Goal: Transaction & Acquisition: Book appointment/travel/reservation

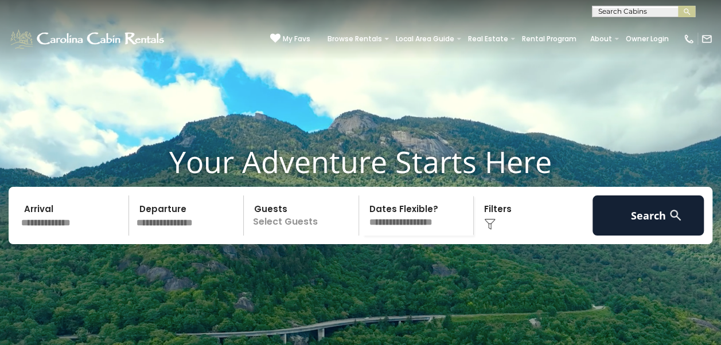
click at [69, 236] on input "text" at bounding box center [73, 216] width 112 height 40
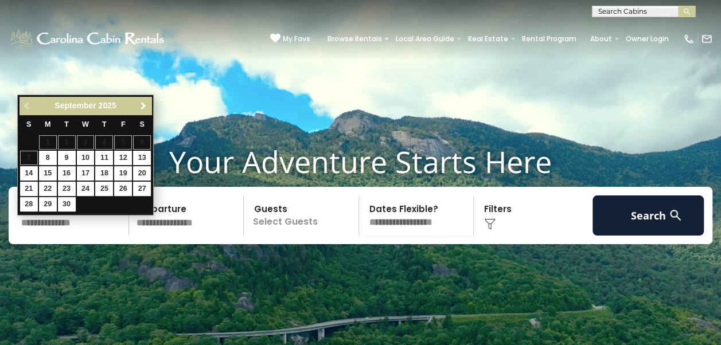
click at [147, 108] on span "Next" at bounding box center [143, 105] width 9 height 9
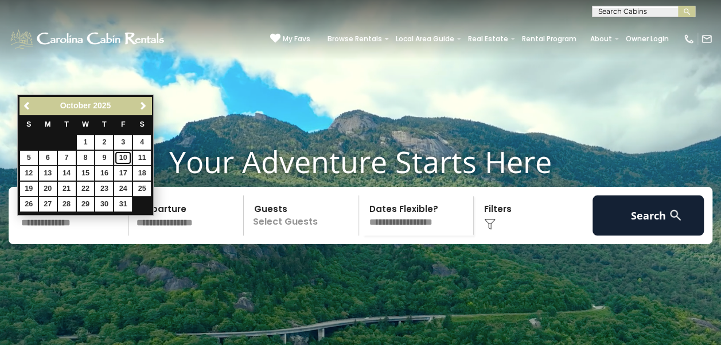
click at [119, 157] on link "10" at bounding box center [123, 158] width 18 height 14
type input "********"
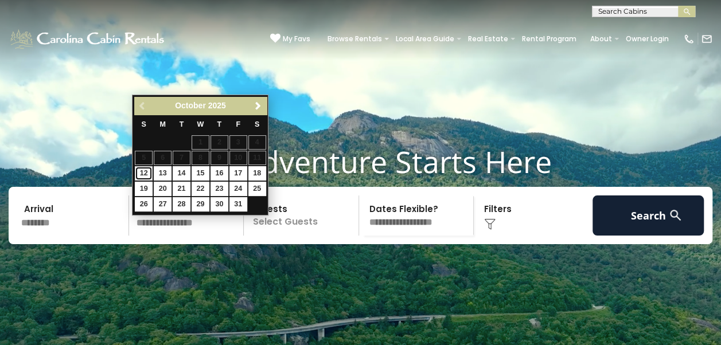
click at [151, 172] on link "12" at bounding box center [144, 173] width 18 height 14
type input "********"
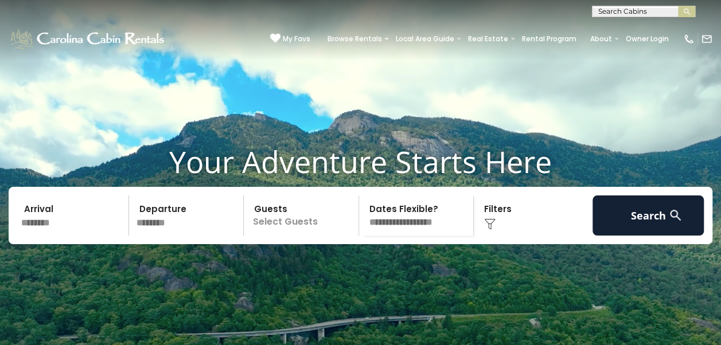
click at [333, 236] on p "Select Guests" at bounding box center [302, 216] width 111 height 40
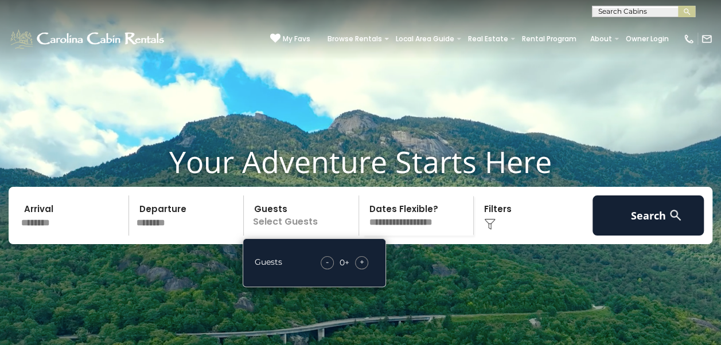
click at [360, 268] on span "+" at bounding box center [362, 261] width 5 height 11
click at [360, 270] on div "+" at bounding box center [361, 262] width 13 height 13
click at [457, 229] on select "**********" at bounding box center [417, 216] width 111 height 40
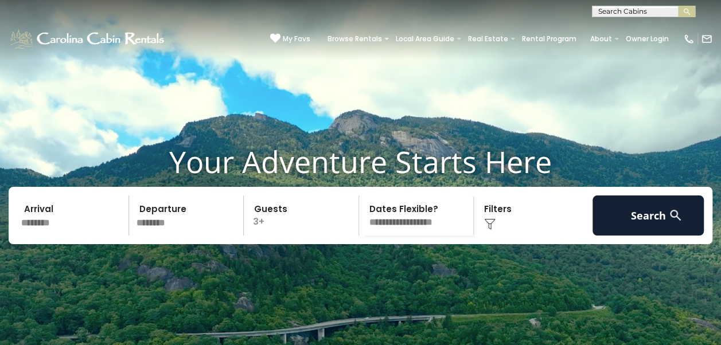
select select "*"
click at [362, 213] on select "**********" at bounding box center [417, 216] width 111 height 40
click at [495, 229] on div "Click to Choose" at bounding box center [533, 216] width 112 height 40
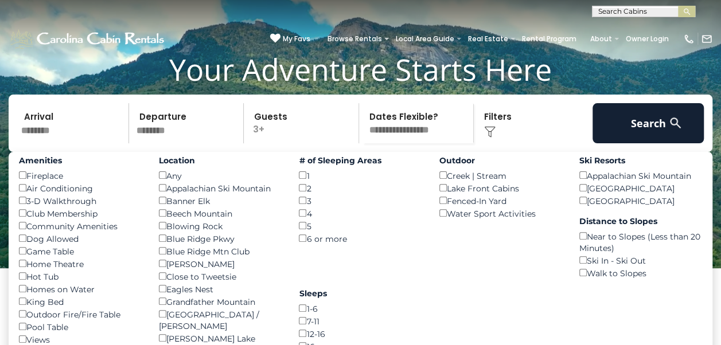
scroll to position [115, 0]
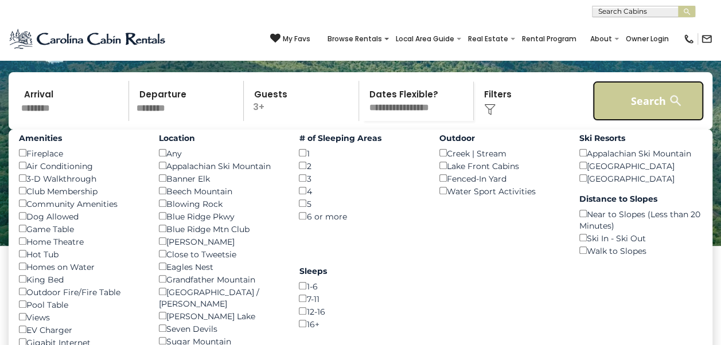
click at [659, 121] on button "Search" at bounding box center [648, 101] width 112 height 40
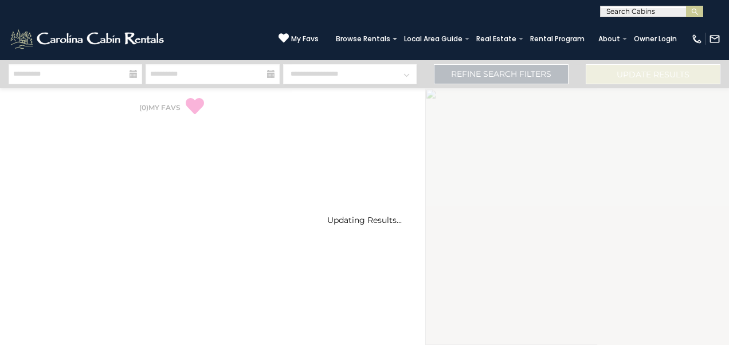
select select "*"
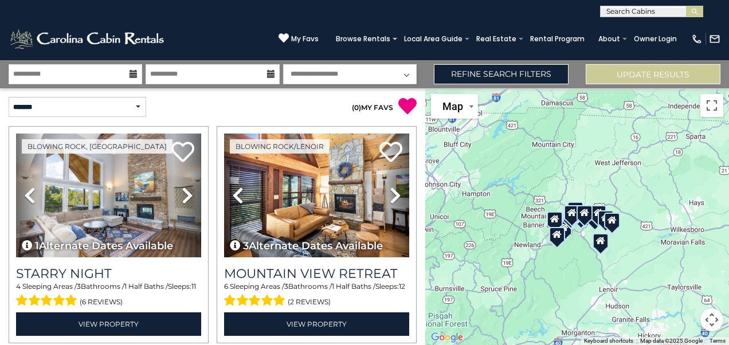
drag, startPoint x: 604, startPoint y: 171, endPoint x: 556, endPoint y: 177, distance: 48.5
click at [556, 177] on div at bounding box center [577, 216] width 304 height 257
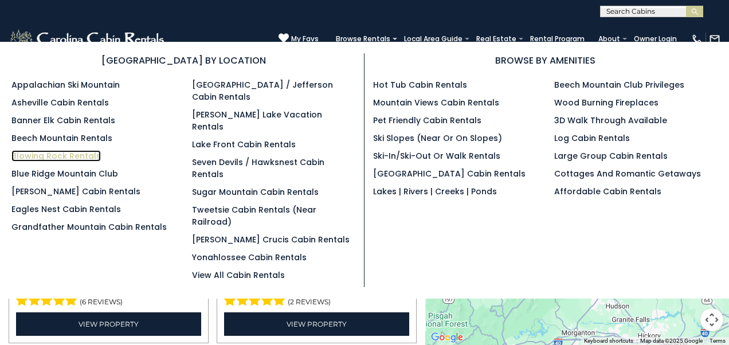
click at [58, 153] on link "Blowing Rock Rentals" at bounding box center [55, 155] width 89 height 11
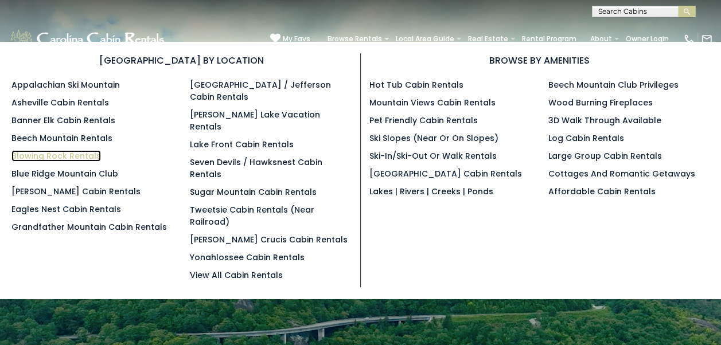
click at [63, 153] on link "Blowing Rock Rentals" at bounding box center [55, 155] width 89 height 11
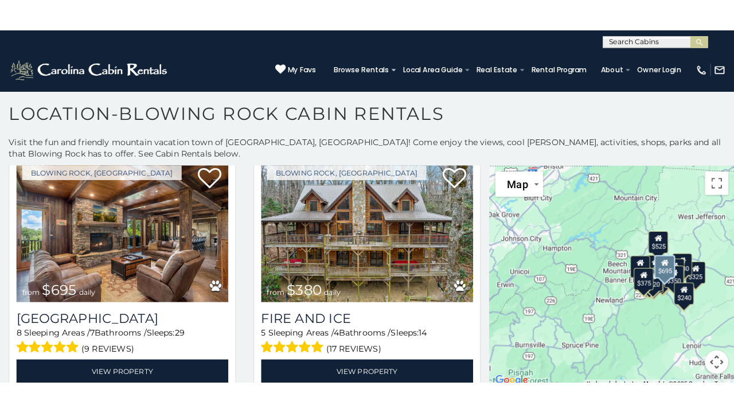
scroll to position [344, 0]
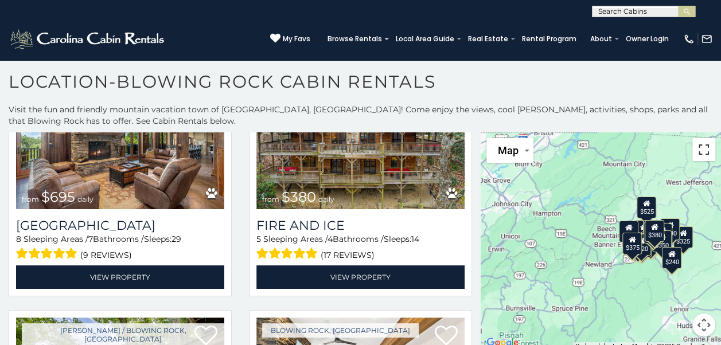
drag, startPoint x: 699, startPoint y: 152, endPoint x: 701, endPoint y: 195, distance: 43.1
click at [699, 153] on button "Toggle fullscreen view" at bounding box center [703, 149] width 23 height 23
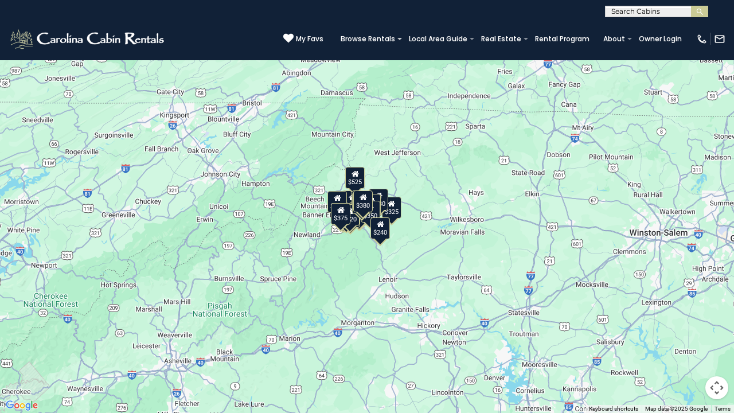
drag, startPoint x: 378, startPoint y: 151, endPoint x: 322, endPoint y: 157, distance: 56.4
click at [322, 157] on div "$375 $315 $695 $380 $299 $275 $125 $140 $325 $315 $375 $285 $250 $675 $140 $930…" at bounding box center [367, 206] width 734 height 413
click at [717, 17] on button "Toggle fullscreen view" at bounding box center [716, 17] width 23 height 23
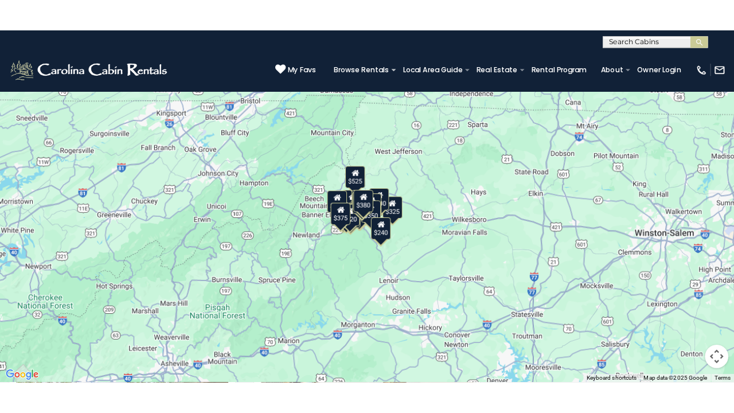
scroll to position [344, 0]
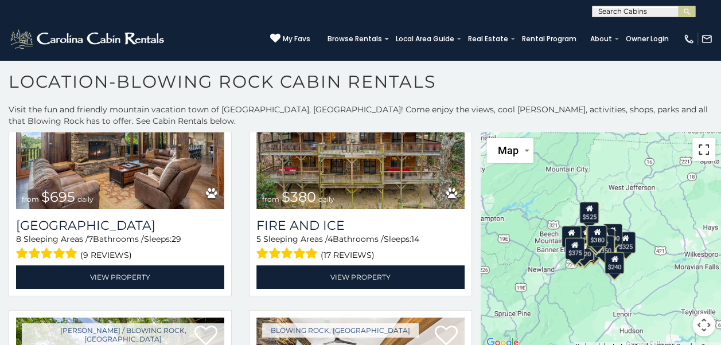
click at [696, 150] on button "Toggle fullscreen view" at bounding box center [703, 149] width 23 height 23
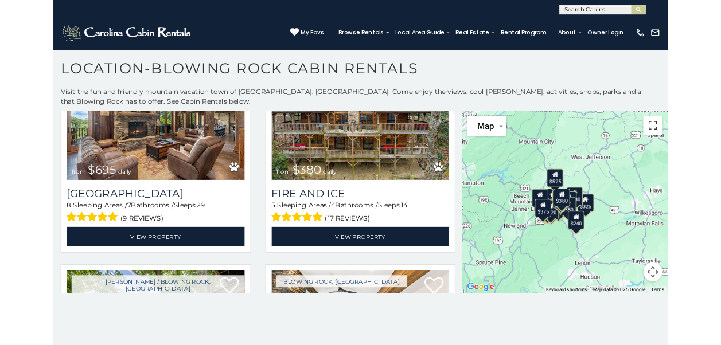
scroll to position [348, 0]
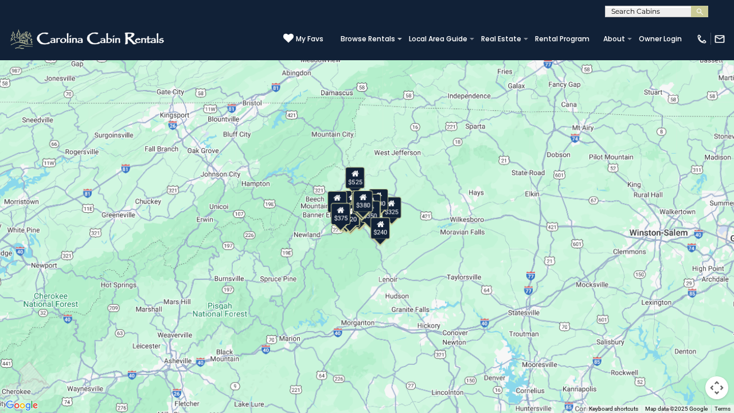
click at [717, 345] on button "Map camera controls" at bounding box center [716, 387] width 23 height 23
click at [688, 330] on button "Zoom in" at bounding box center [688, 330] width 23 height 23
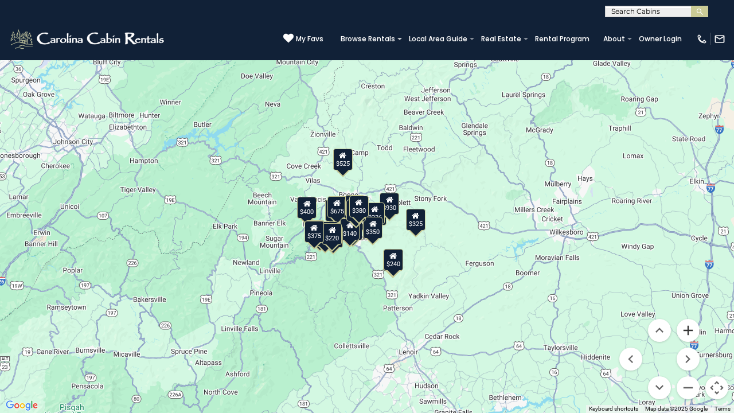
click at [688, 330] on button "Zoom in" at bounding box center [688, 330] width 23 height 23
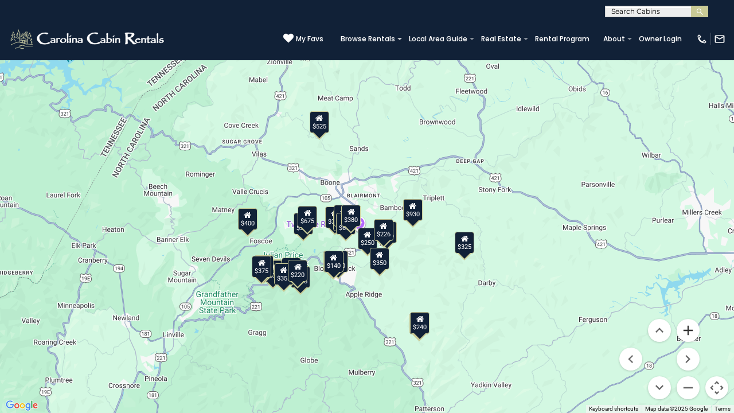
click at [688, 330] on button "Zoom in" at bounding box center [688, 330] width 23 height 23
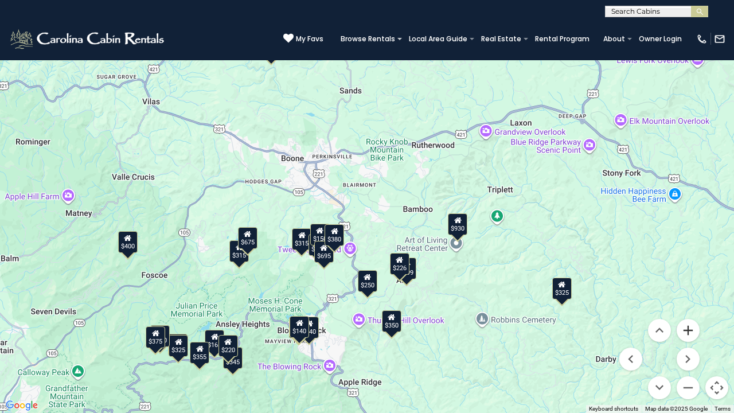
click at [688, 330] on button "Zoom in" at bounding box center [688, 330] width 23 height 23
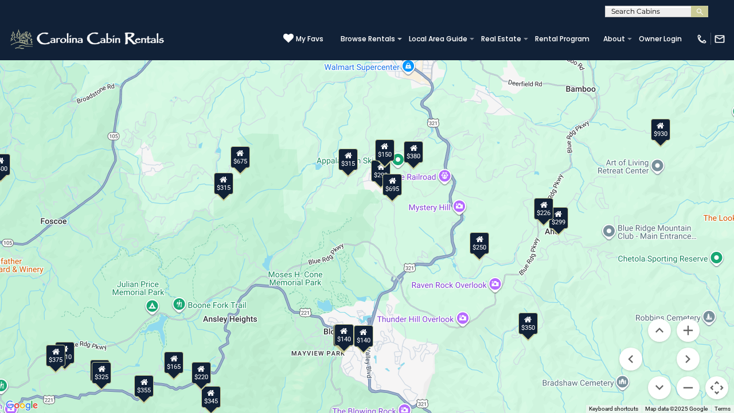
drag, startPoint x: 312, startPoint y: 373, endPoint x: 424, endPoint y: 249, distance: 167.3
click at [424, 249] on div "$375 $315 $695 $380 $299 $275 $125 $140 $325 $315 $375 $285 $250 $675 $140 $930…" at bounding box center [367, 206] width 734 height 413
click at [685, 332] on button "Zoom in" at bounding box center [688, 330] width 23 height 23
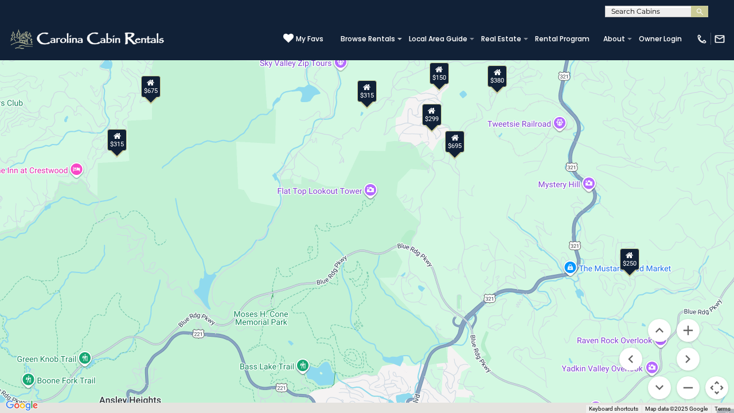
drag, startPoint x: 248, startPoint y: 298, endPoint x: 303, endPoint y: 231, distance: 87.2
click at [303, 231] on div "$375 $315 $695 $380 $299 $275 $125 $140 $325 $315 $375 $285 $250 $675 $140 $930…" at bounding box center [367, 206] width 734 height 413
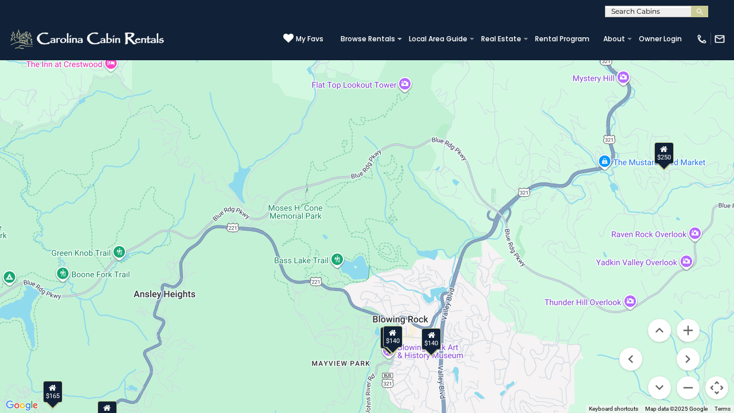
drag, startPoint x: 239, startPoint y: 361, endPoint x: 245, endPoint y: 321, distance: 40.6
click at [245, 321] on div "$375 $315 $695 $380 $299 $275 $125 $140 $325 $315 $375 $285 $250 $675 $140 $930…" at bounding box center [367, 206] width 734 height 413
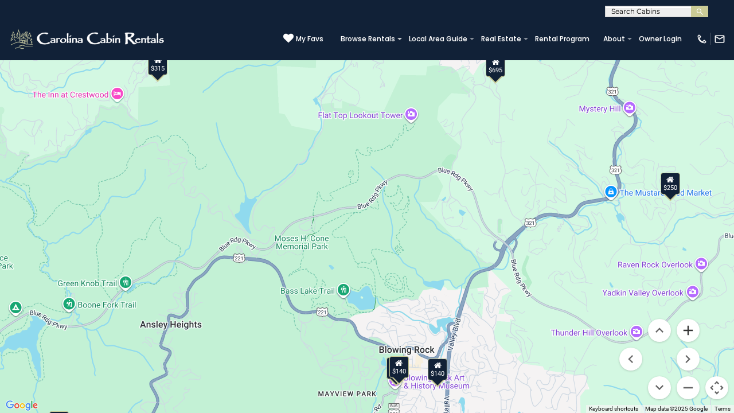
click at [693, 331] on button "Zoom in" at bounding box center [688, 330] width 23 height 23
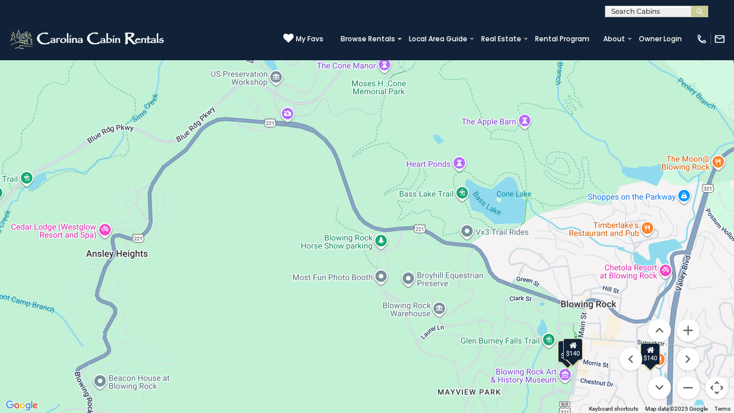
drag, startPoint x: 457, startPoint y: 356, endPoint x: 601, endPoint y: 166, distance: 237.7
click at [601, 166] on div "$375 $315 $695 $380 $299 $275 $125 $140 $325 $315 $375 $285 $250 $675 $140 $930…" at bounding box center [367, 206] width 734 height 413
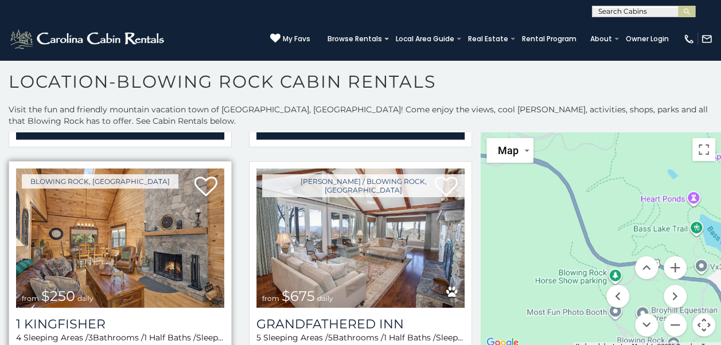
scroll to position [1434, 0]
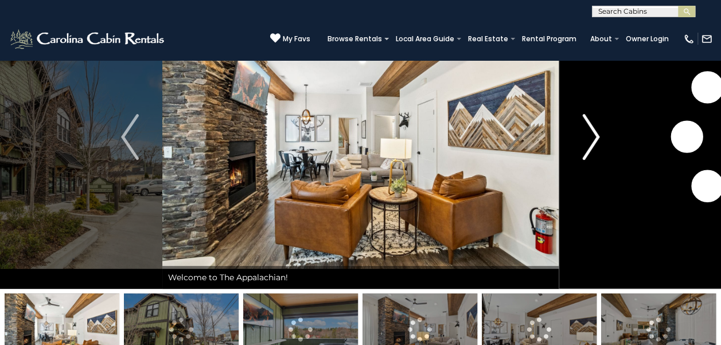
scroll to position [57, 0]
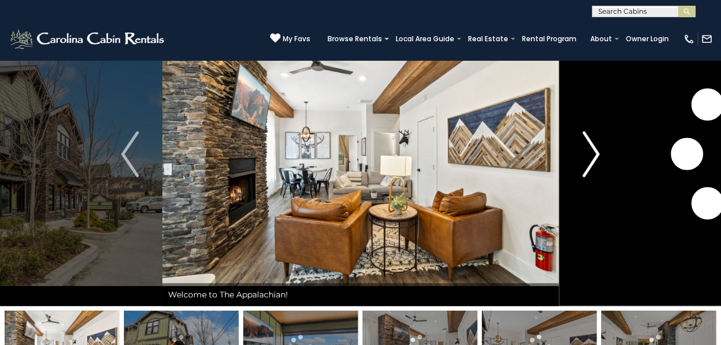
click at [595, 152] on img "Next" at bounding box center [590, 154] width 17 height 46
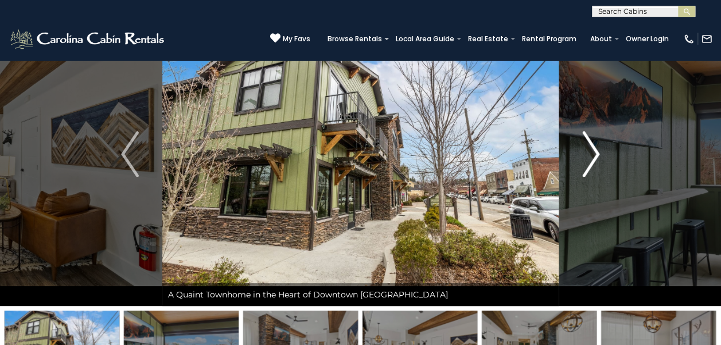
click at [595, 152] on img "Next" at bounding box center [590, 154] width 17 height 46
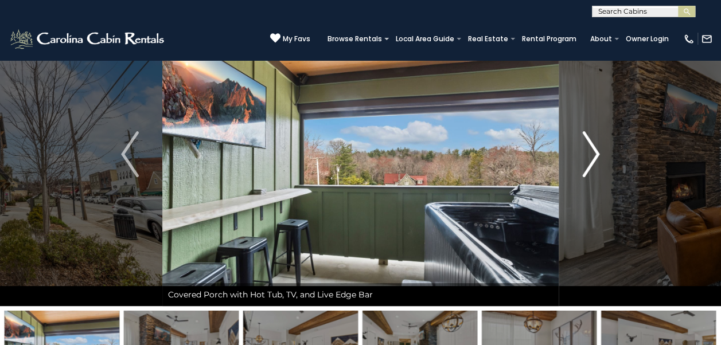
click at [595, 152] on img "Next" at bounding box center [590, 154] width 17 height 46
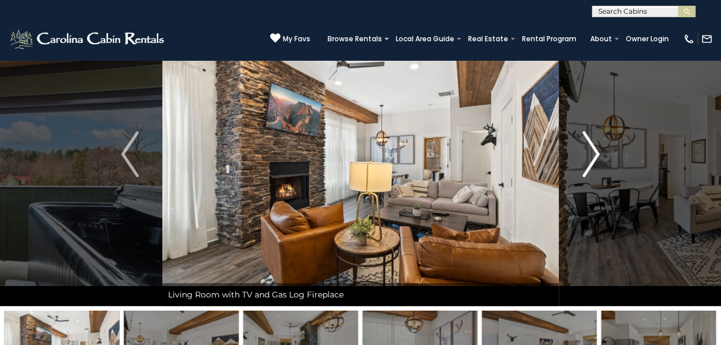
click at [595, 152] on img "Next" at bounding box center [590, 154] width 17 height 46
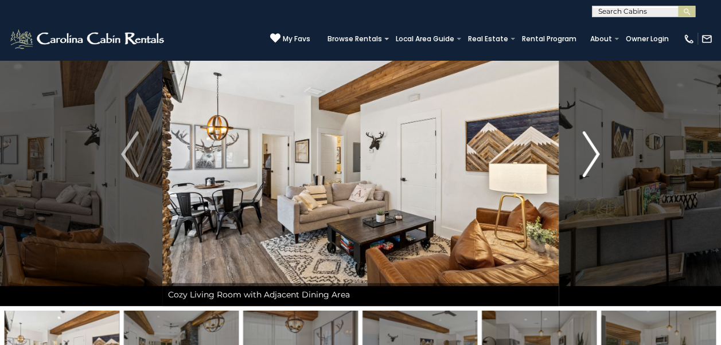
click at [595, 152] on img "Next" at bounding box center [590, 154] width 17 height 46
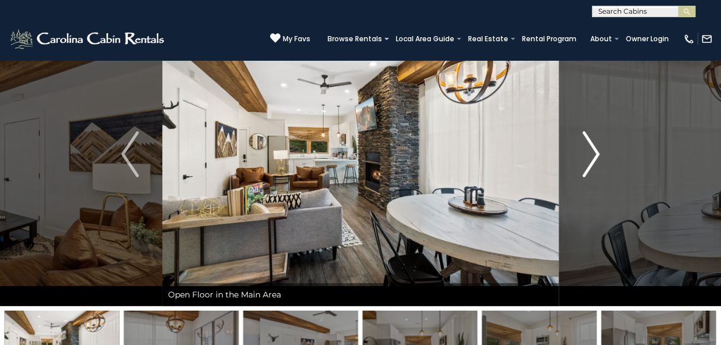
click at [595, 153] on img "Next" at bounding box center [590, 154] width 17 height 46
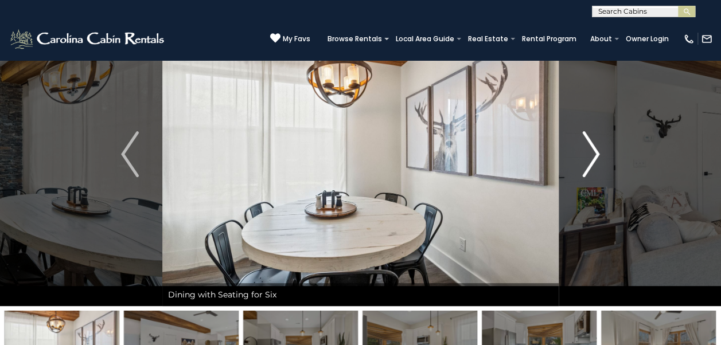
click at [595, 153] on img "Next" at bounding box center [590, 154] width 17 height 46
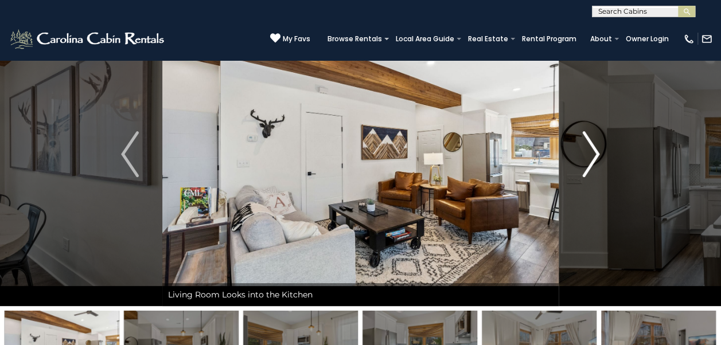
click at [595, 153] on img "Next" at bounding box center [590, 154] width 17 height 46
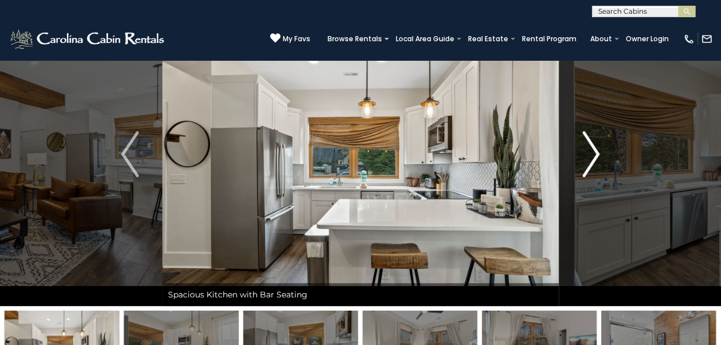
click at [595, 153] on img "Next" at bounding box center [590, 154] width 17 height 46
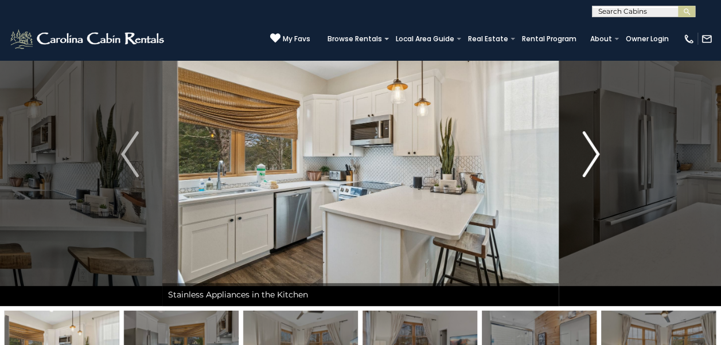
click at [595, 154] on img "Next" at bounding box center [590, 154] width 17 height 46
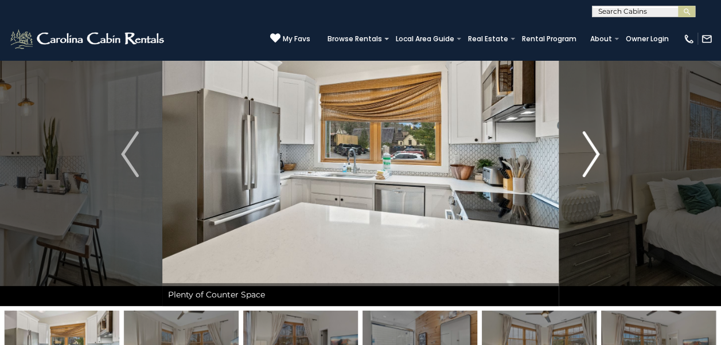
click at [595, 154] on img "Next" at bounding box center [590, 154] width 17 height 46
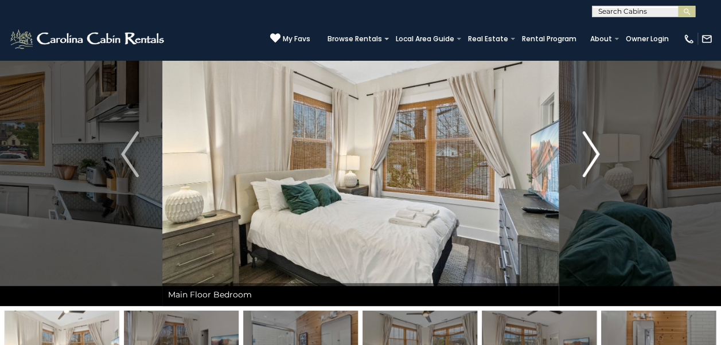
click at [593, 158] on img "Next" at bounding box center [590, 154] width 17 height 46
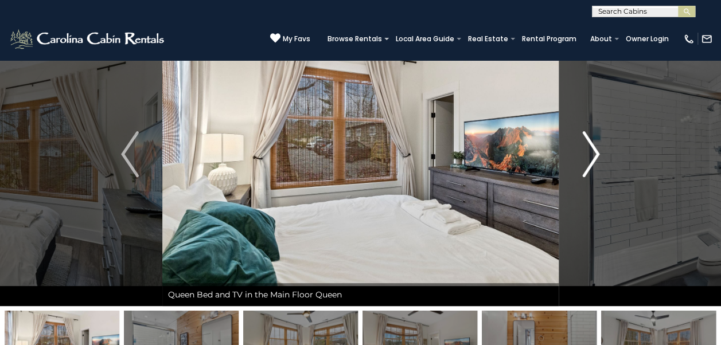
click at [594, 161] on img "Next" at bounding box center [590, 154] width 17 height 46
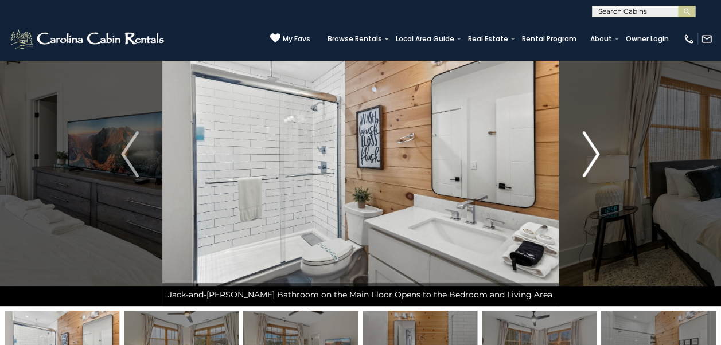
click at [594, 161] on img "Next" at bounding box center [590, 154] width 17 height 46
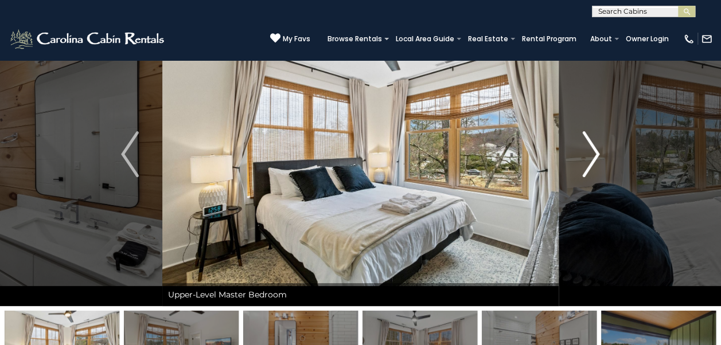
click at [594, 161] on img "Next" at bounding box center [590, 154] width 17 height 46
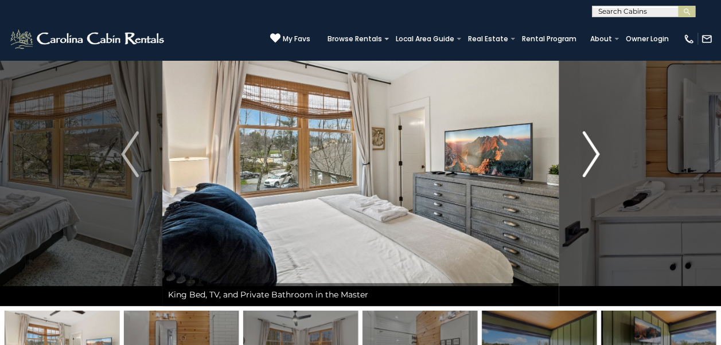
click at [594, 161] on img "Next" at bounding box center [590, 154] width 17 height 46
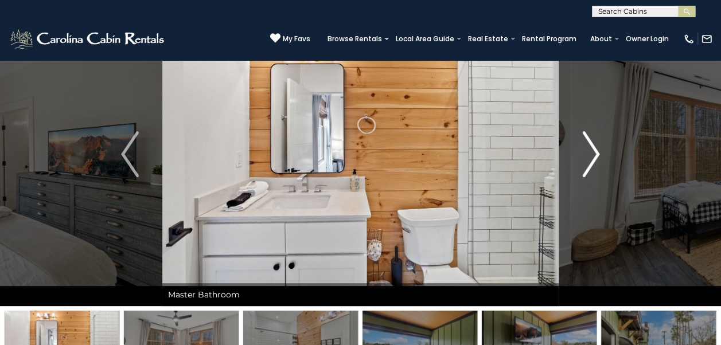
click at [594, 161] on img "Next" at bounding box center [590, 154] width 17 height 46
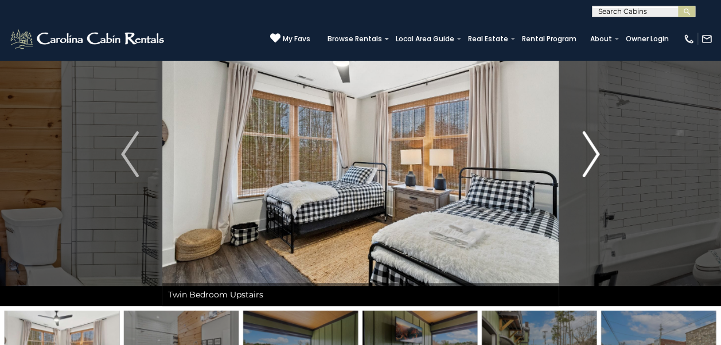
click at [594, 161] on img "Next" at bounding box center [590, 154] width 17 height 46
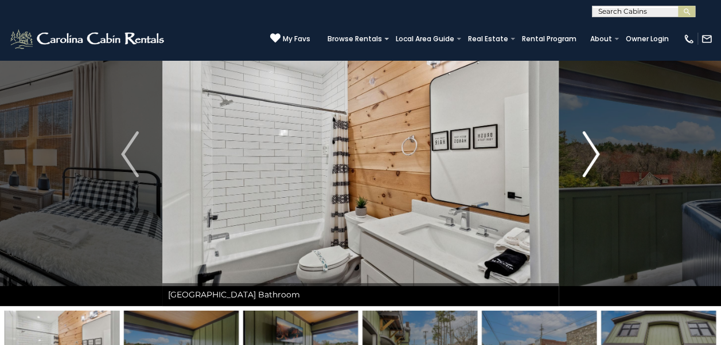
click at [594, 161] on img "Next" at bounding box center [590, 154] width 17 height 46
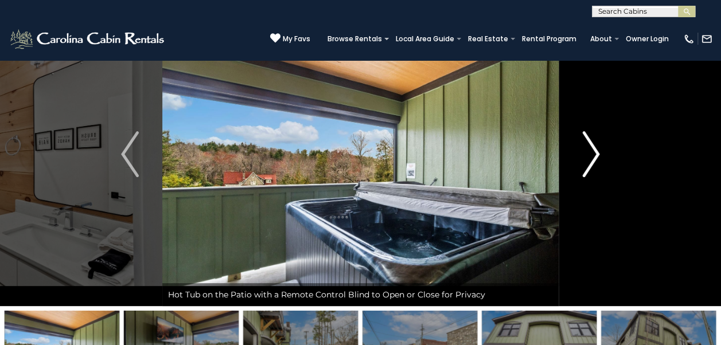
click at [594, 161] on img "Next" at bounding box center [590, 154] width 17 height 46
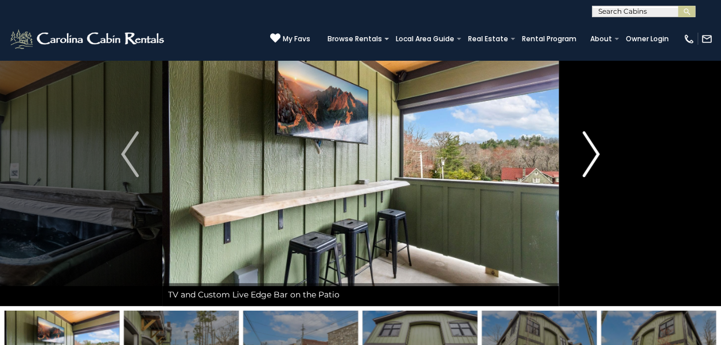
click at [594, 161] on img "Next" at bounding box center [590, 154] width 17 height 46
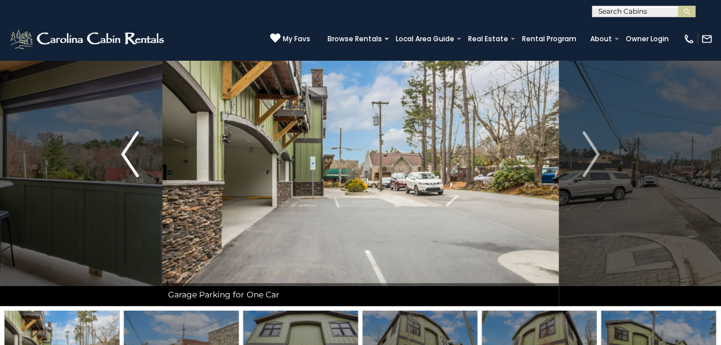
click at [106, 115] on button "Previous" at bounding box center [129, 154] width 64 height 304
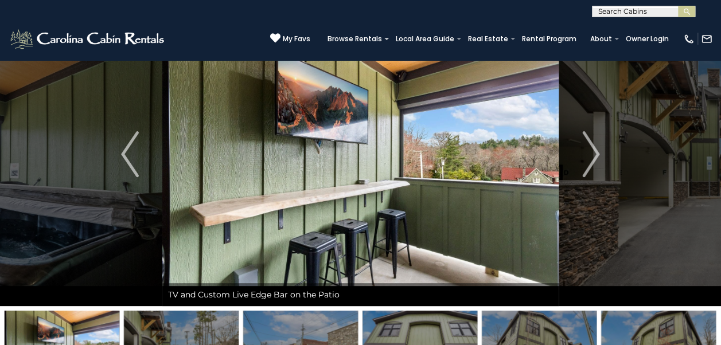
scroll to position [0, 0]
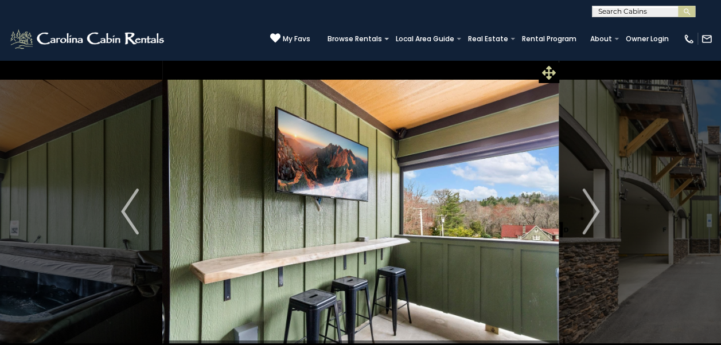
click at [546, 71] on icon at bounding box center [549, 73] width 14 height 14
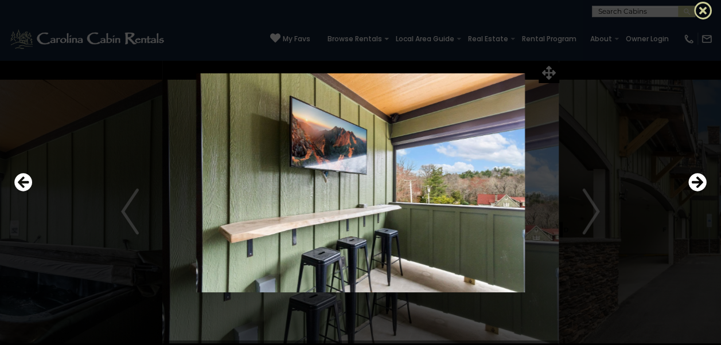
click at [702, 9] on icon at bounding box center [703, 10] width 18 height 18
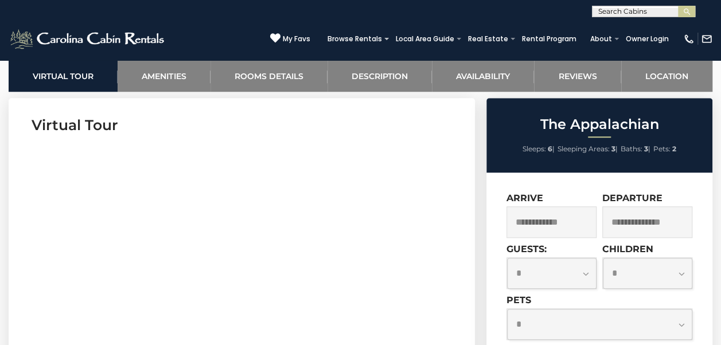
scroll to position [516, 0]
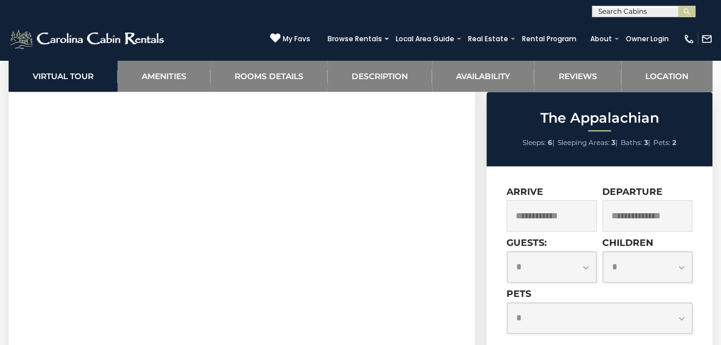
click at [562, 213] on input "text" at bounding box center [551, 216] width 90 height 32
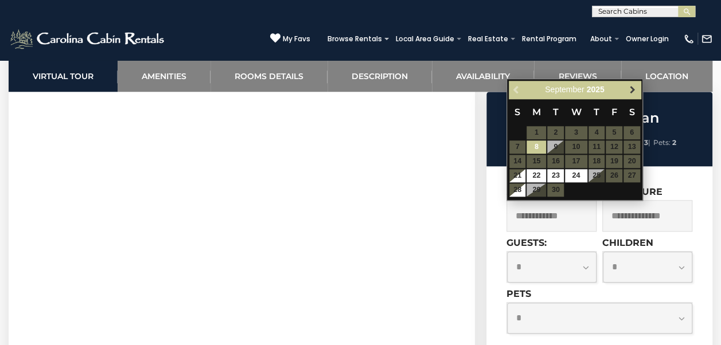
click at [635, 86] on span "Next" at bounding box center [631, 89] width 9 height 9
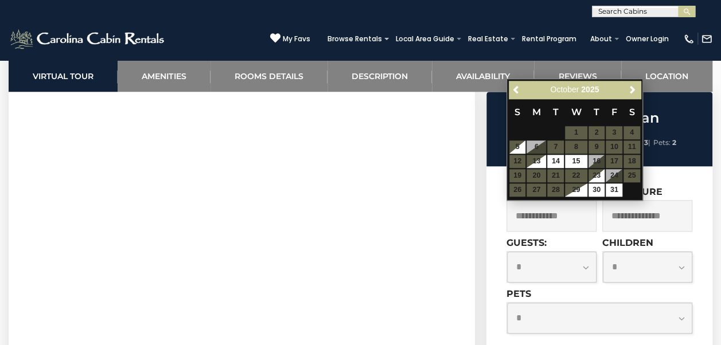
click at [471, 328] on section "Virtual Tour" at bounding box center [242, 216] width 466 height 350
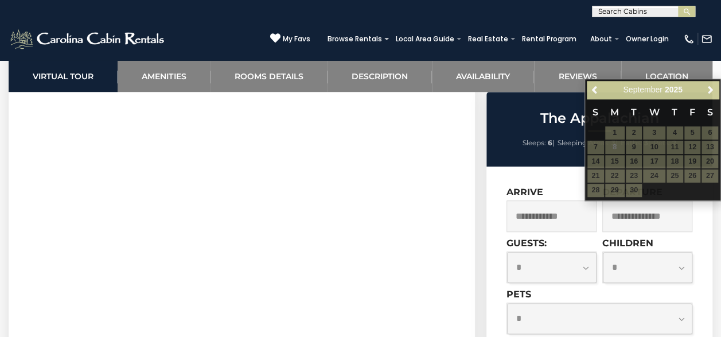
click at [483, 236] on div "The Appalachian Sleeps: 6 | Sleeping Areas: 3 | Baths: 3 | Pets: 2 Arrive Depar…" at bounding box center [601, 310] width 240 height 436
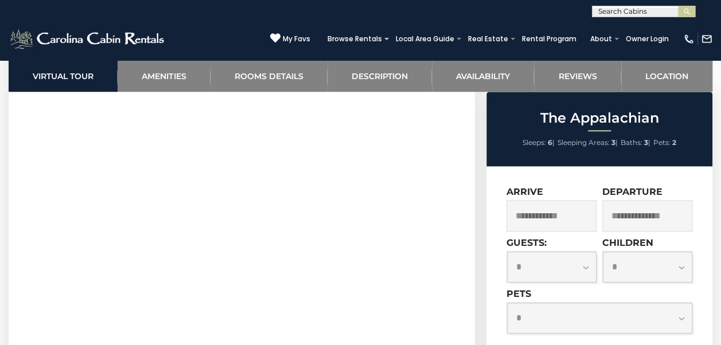
click at [612, 127] on div "The Appalachian Sleeps: 6 | Sleeping Areas: 3 | Baths: 3 | Pets: 2" at bounding box center [599, 129] width 226 height 75
click at [615, 114] on h2 "The Appalachian" at bounding box center [599, 118] width 220 height 15
click at [569, 202] on input "text" at bounding box center [551, 216] width 90 height 32
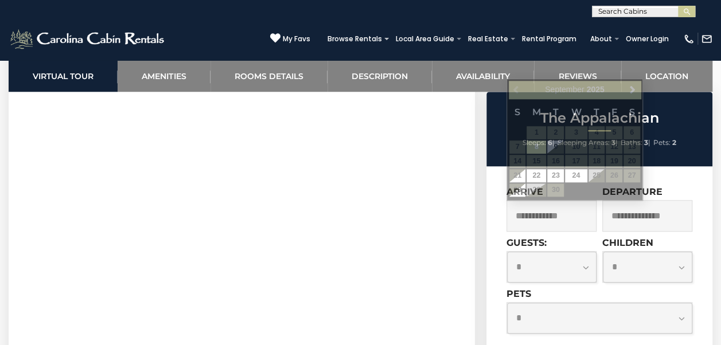
click at [567, 212] on input "text" at bounding box center [551, 216] width 90 height 32
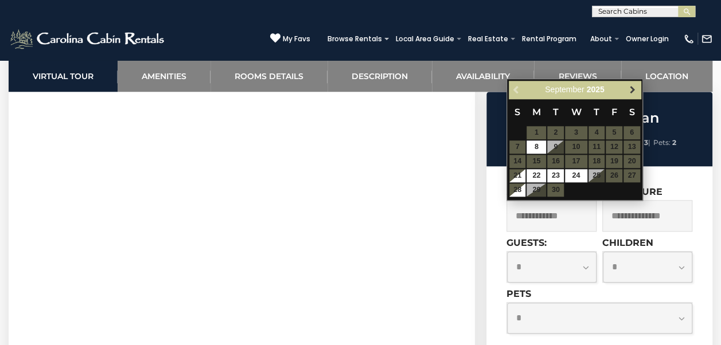
click at [628, 85] on span "Next" at bounding box center [631, 89] width 9 height 9
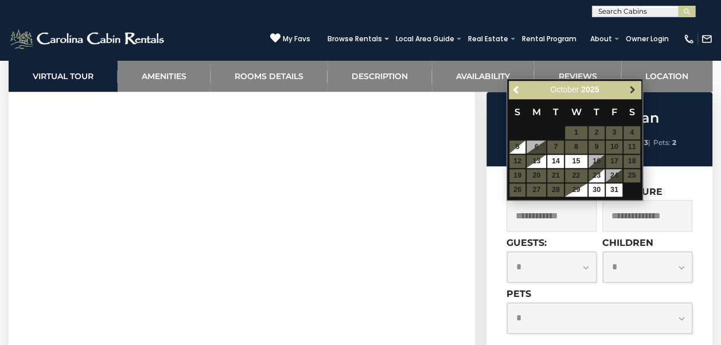
click at [628, 85] on span "Next" at bounding box center [631, 89] width 9 height 9
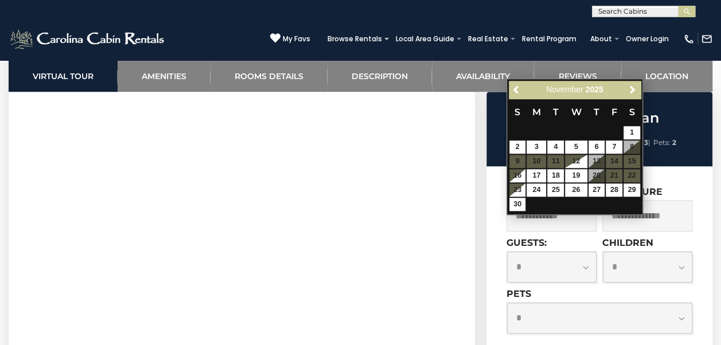
click at [468, 263] on section "Virtual Tour" at bounding box center [242, 216] width 466 height 350
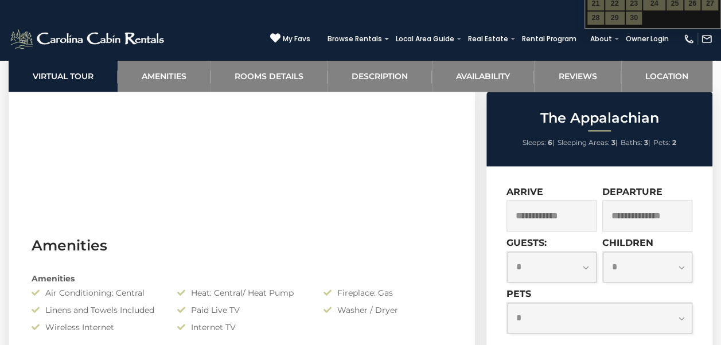
scroll to position [573, 0]
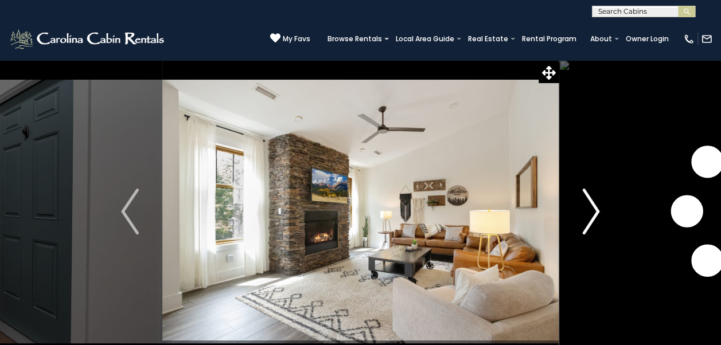
click at [593, 205] on img "Next" at bounding box center [590, 212] width 17 height 46
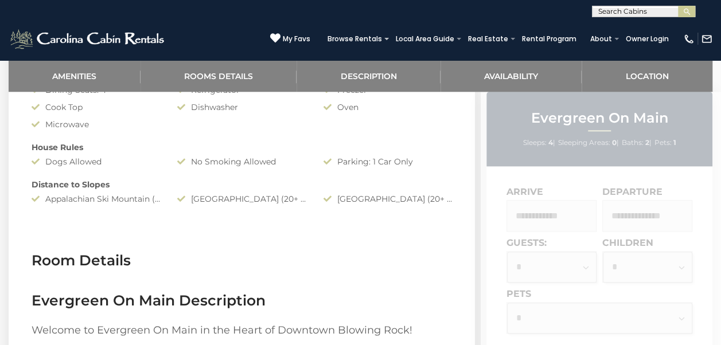
scroll to position [573, 0]
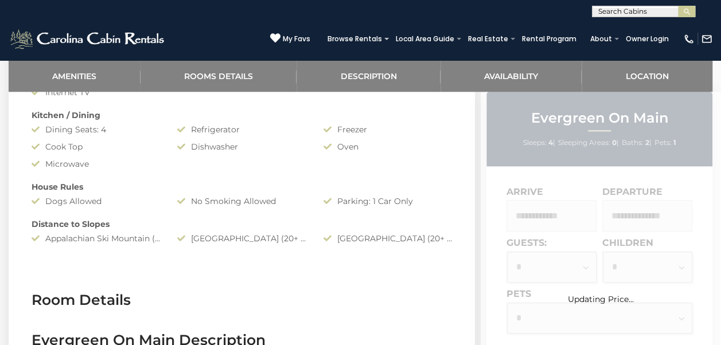
click at [627, 219] on div "Updating Price..." at bounding box center [601, 310] width 240 height 436
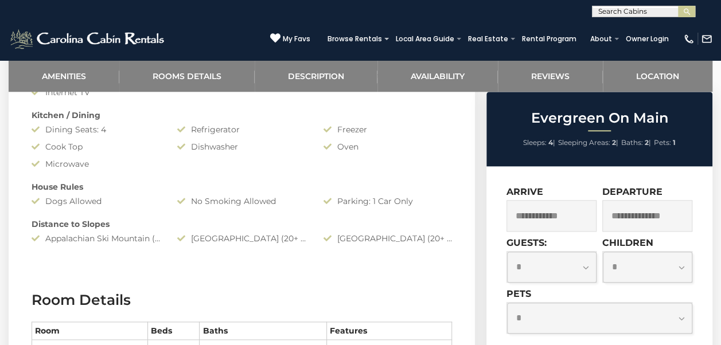
click at [545, 218] on input "text" at bounding box center [551, 216] width 90 height 32
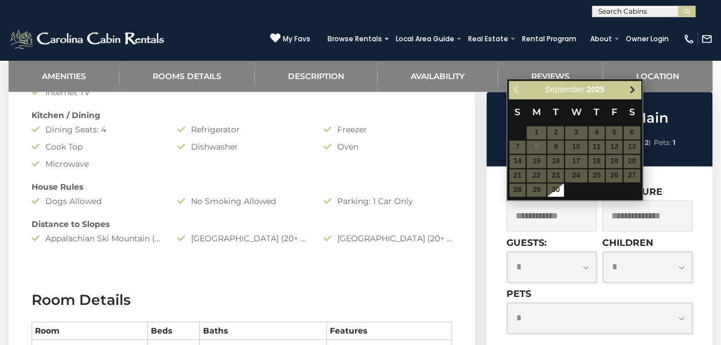
click at [634, 92] on span "Next" at bounding box center [631, 89] width 9 height 9
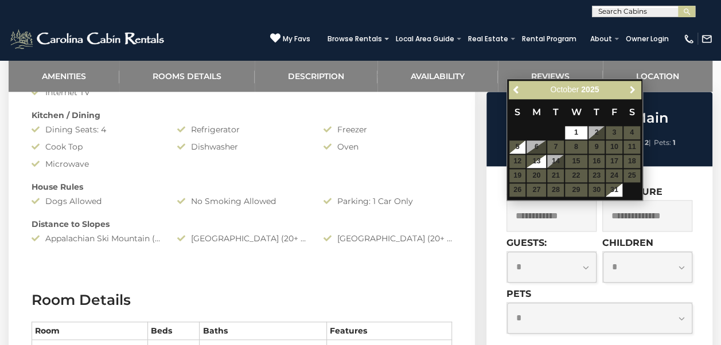
click at [634, 92] on span "Next" at bounding box center [631, 89] width 9 height 9
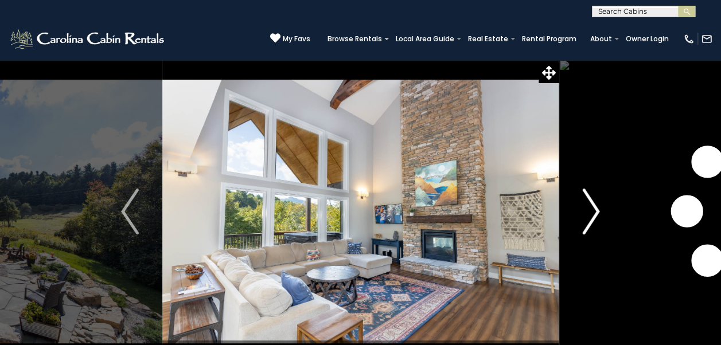
click at [594, 222] on img "Next" at bounding box center [590, 212] width 17 height 46
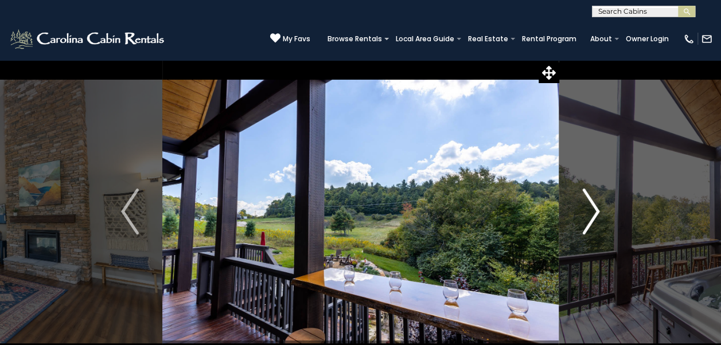
click at [594, 222] on img "Next" at bounding box center [590, 212] width 17 height 46
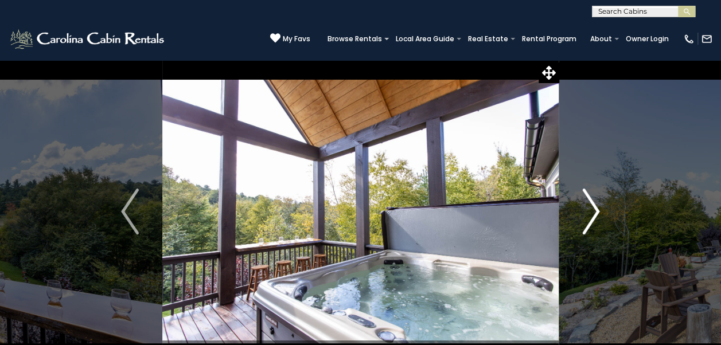
click at [594, 222] on img "Next" at bounding box center [590, 212] width 17 height 46
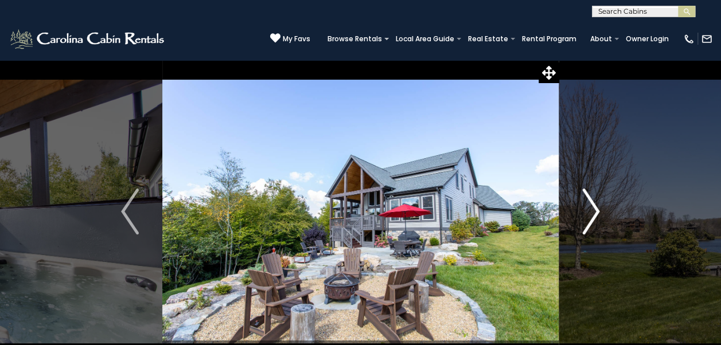
click at [594, 222] on img "Next" at bounding box center [590, 212] width 17 height 46
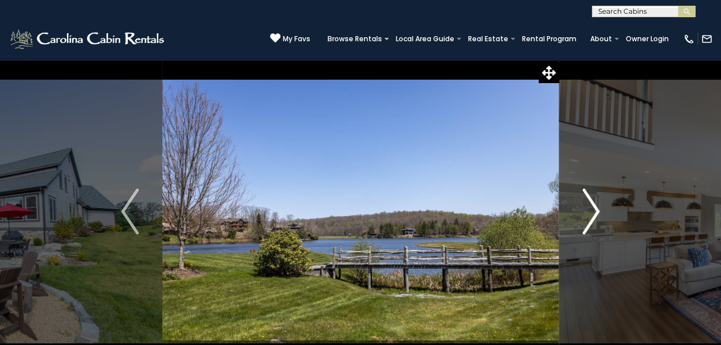
click at [594, 222] on img "Next" at bounding box center [590, 212] width 17 height 46
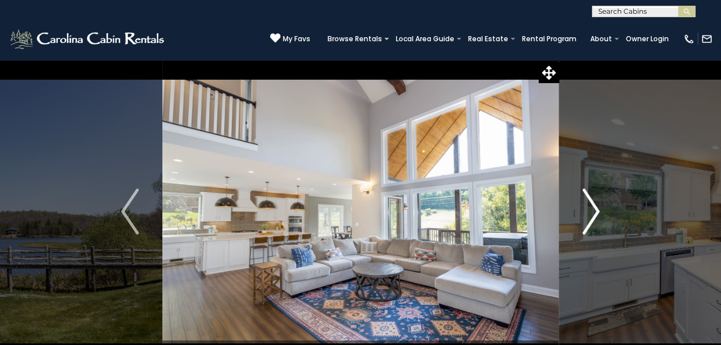
click at [594, 222] on img "Next" at bounding box center [590, 212] width 17 height 46
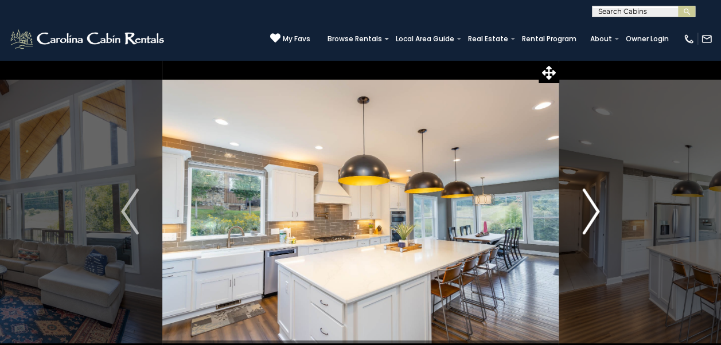
click at [594, 222] on img "Next" at bounding box center [590, 212] width 17 height 46
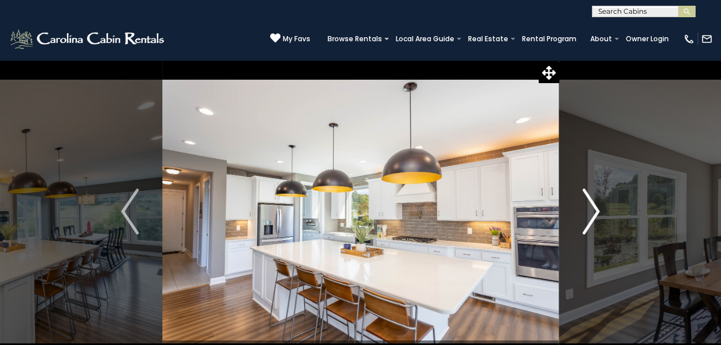
click at [594, 222] on img "Next" at bounding box center [590, 212] width 17 height 46
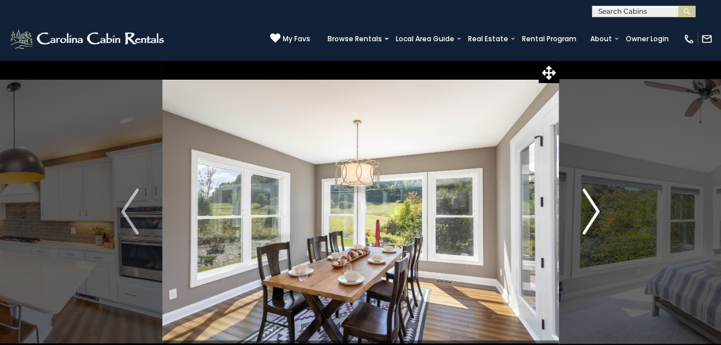
click at [594, 222] on img "Next" at bounding box center [590, 212] width 17 height 46
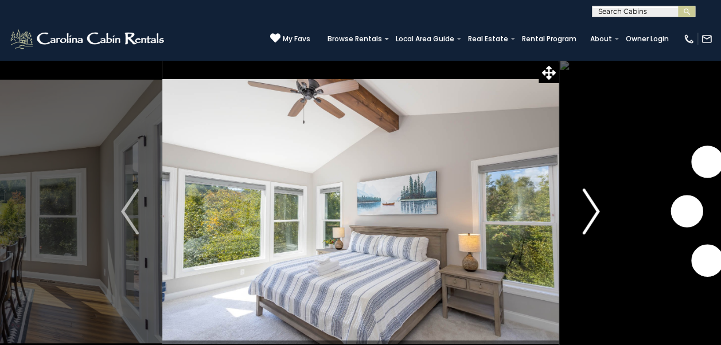
click at [594, 222] on img "Next" at bounding box center [590, 212] width 17 height 46
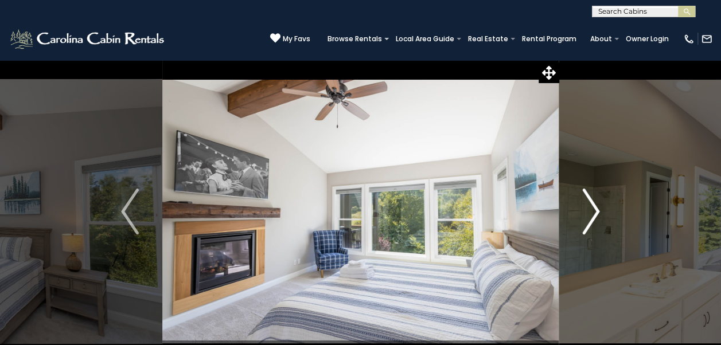
click at [594, 222] on img "Next" at bounding box center [590, 212] width 17 height 46
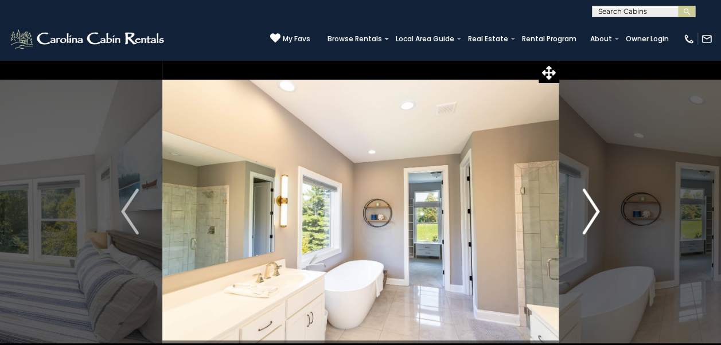
click at [594, 222] on img "Next" at bounding box center [590, 212] width 17 height 46
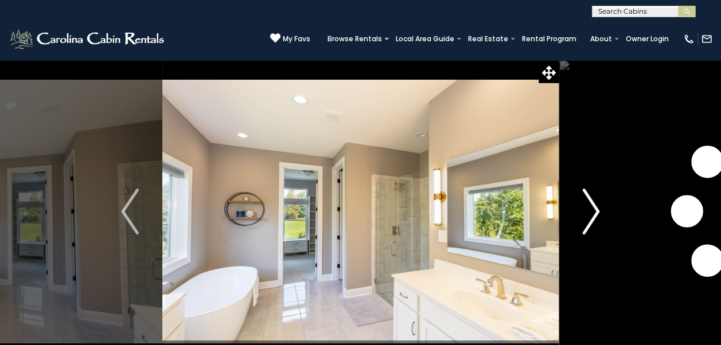
click at [594, 222] on img "Next" at bounding box center [590, 212] width 17 height 46
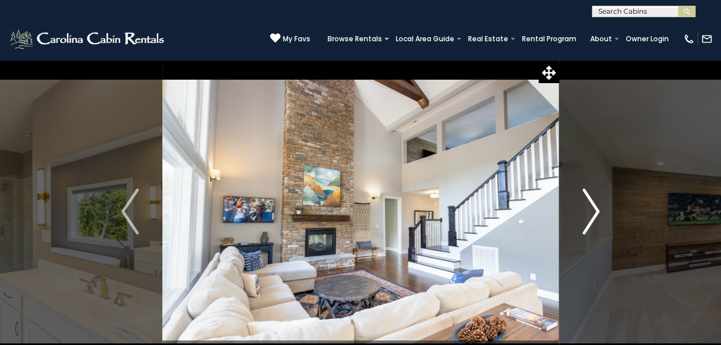
click at [594, 222] on img "Next" at bounding box center [590, 212] width 17 height 46
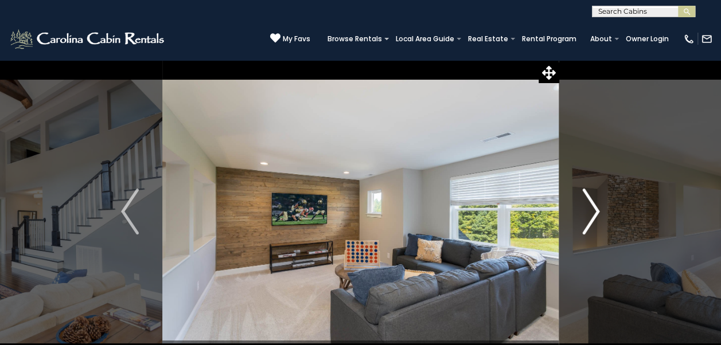
click at [594, 222] on img "Next" at bounding box center [590, 212] width 17 height 46
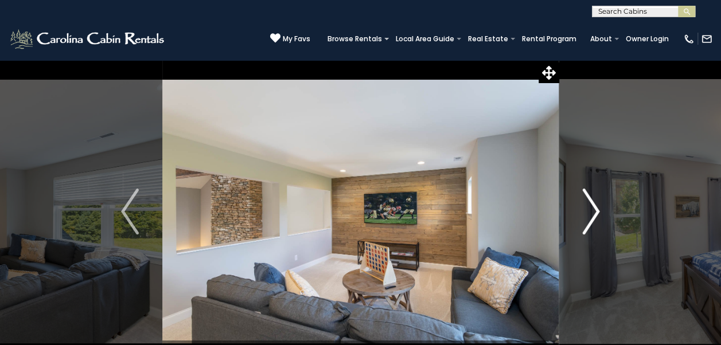
click at [594, 222] on img "Next" at bounding box center [590, 212] width 17 height 46
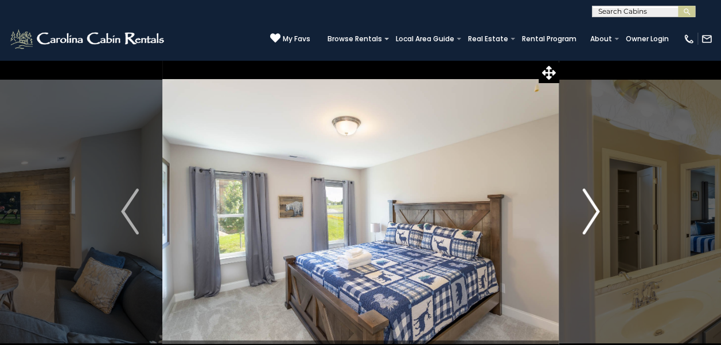
click at [594, 222] on img "Next" at bounding box center [590, 212] width 17 height 46
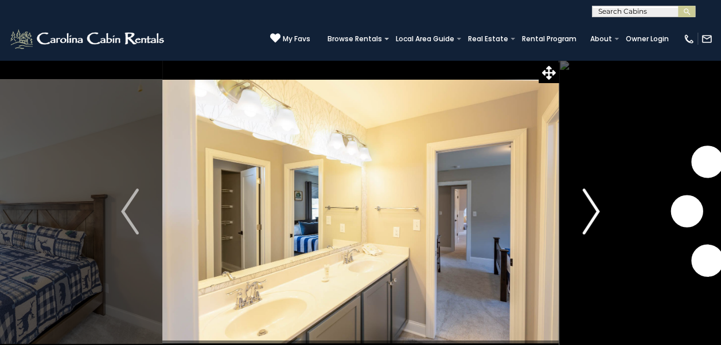
click at [594, 222] on img "Next" at bounding box center [590, 212] width 17 height 46
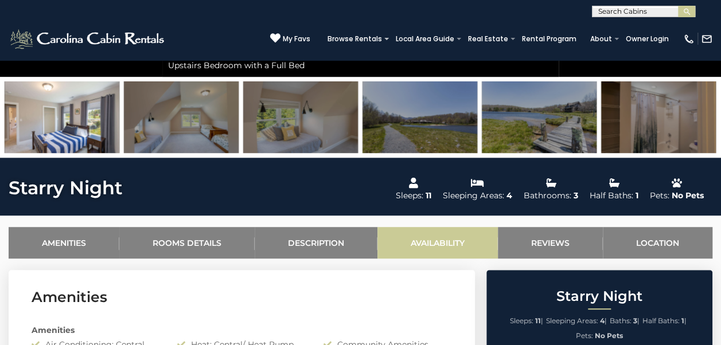
scroll to position [459, 0]
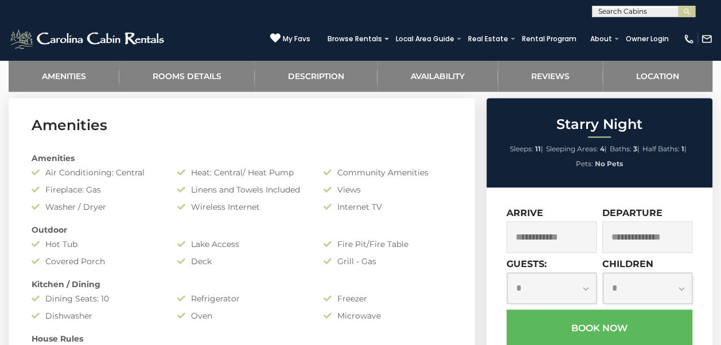
click at [547, 228] on input "text" at bounding box center [551, 237] width 90 height 32
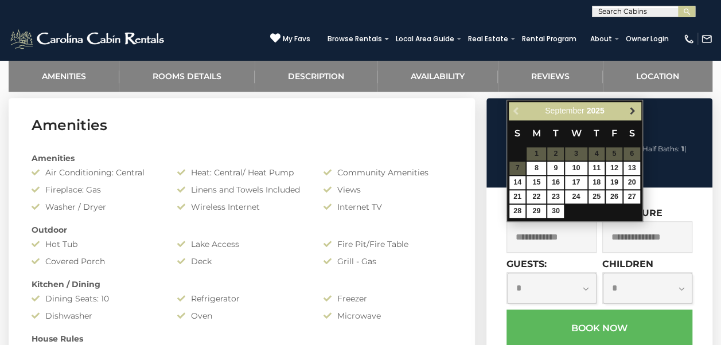
click at [631, 112] on span "Next" at bounding box center [631, 110] width 9 height 9
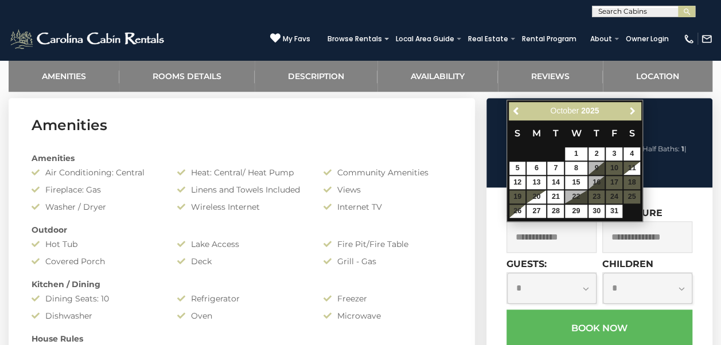
click at [631, 112] on span "Next" at bounding box center [631, 110] width 9 height 9
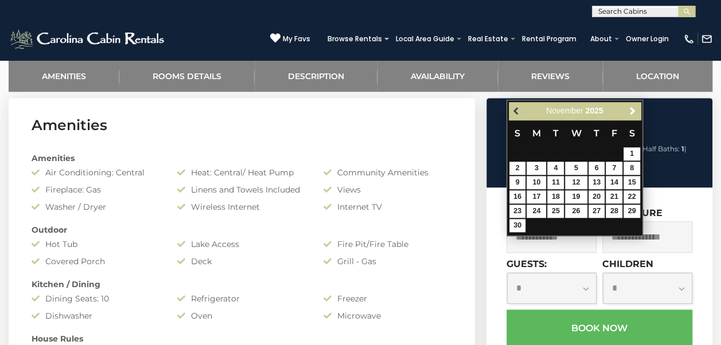
click at [516, 112] on span "Previous" at bounding box center [516, 110] width 9 height 9
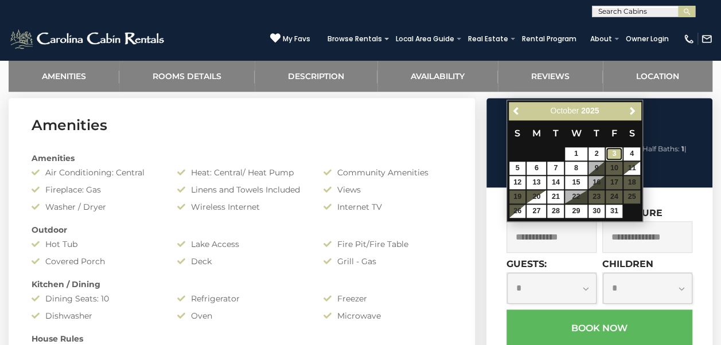
click at [607, 154] on link "3" at bounding box center [614, 153] width 17 height 13
type input "**********"
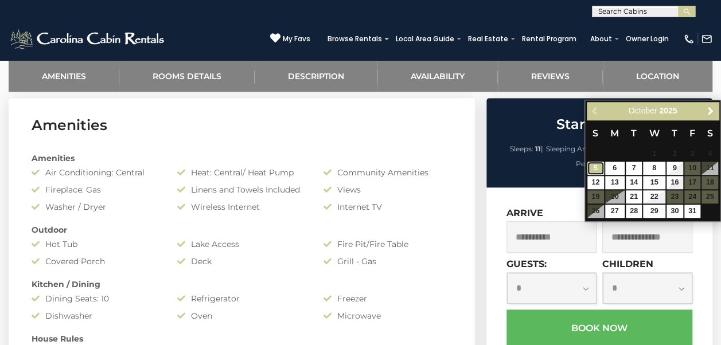
click at [594, 166] on link "5" at bounding box center [595, 168] width 17 height 13
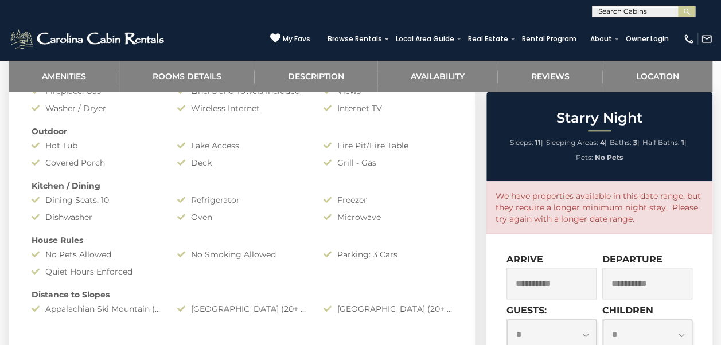
scroll to position [631, 0]
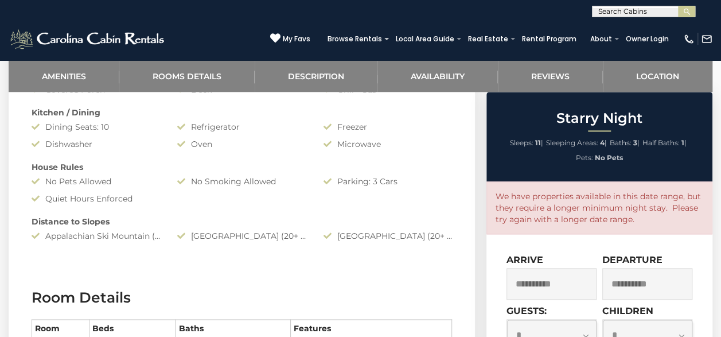
click at [663, 283] on input "**********" at bounding box center [647, 284] width 90 height 32
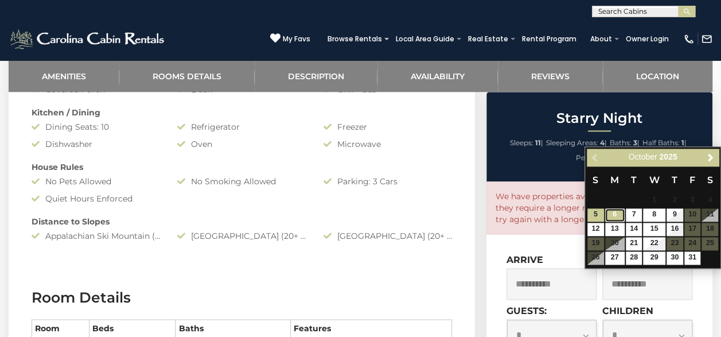
click at [613, 212] on link "6" at bounding box center [614, 214] width 19 height 13
type input "**********"
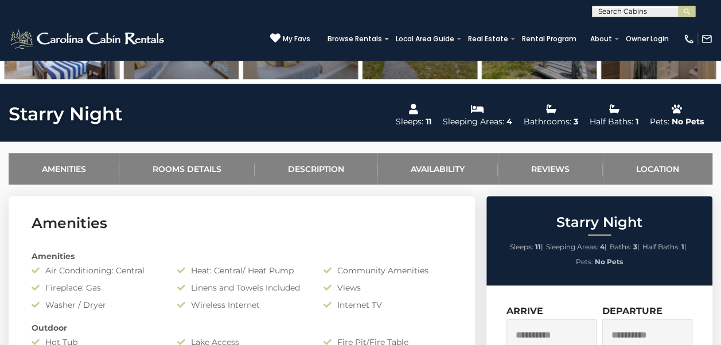
scroll to position [459, 0]
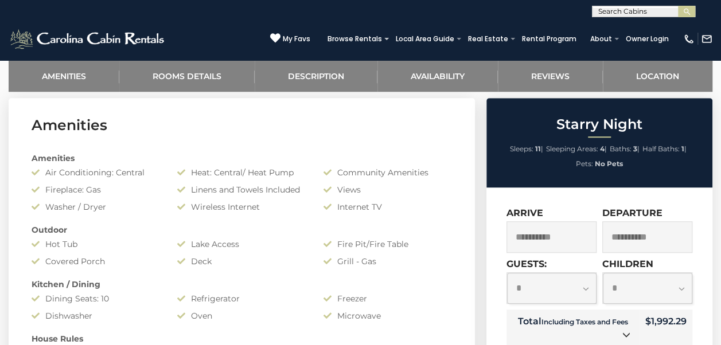
click at [546, 243] on input "**********" at bounding box center [551, 237] width 90 height 32
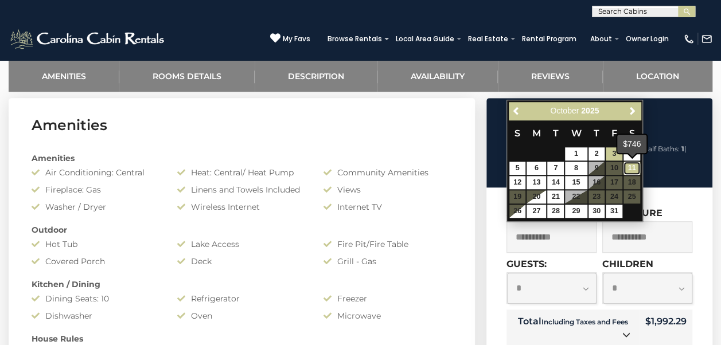
click at [633, 165] on link "11" at bounding box center [631, 168] width 17 height 13
type input "**********"
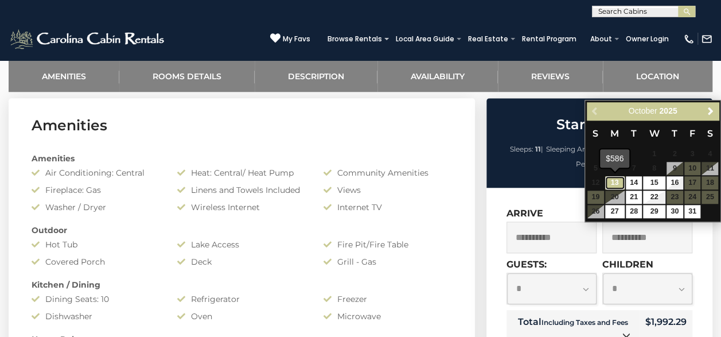
click at [616, 186] on link "13" at bounding box center [614, 182] width 19 height 13
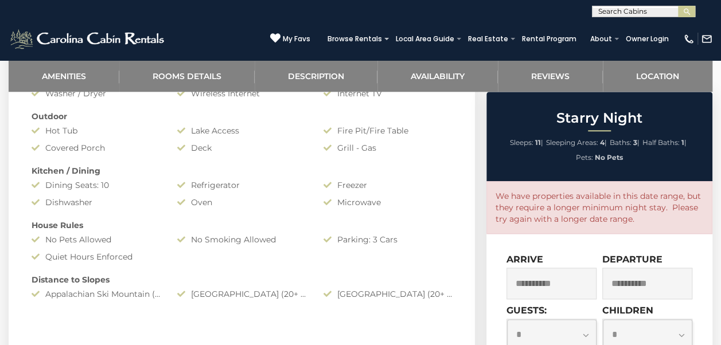
scroll to position [573, 0]
click at [628, 287] on input "**********" at bounding box center [647, 284] width 90 height 32
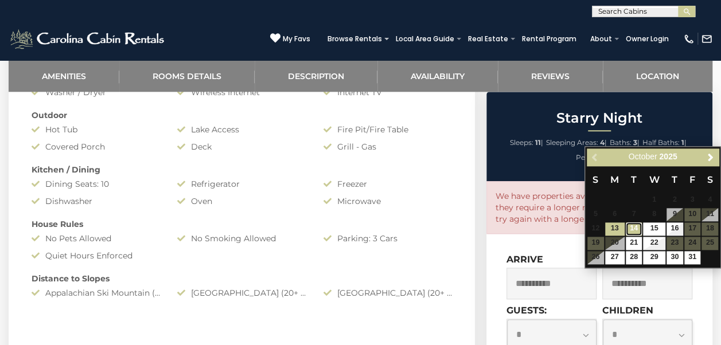
click at [635, 232] on link "14" at bounding box center [634, 228] width 17 height 13
type input "**********"
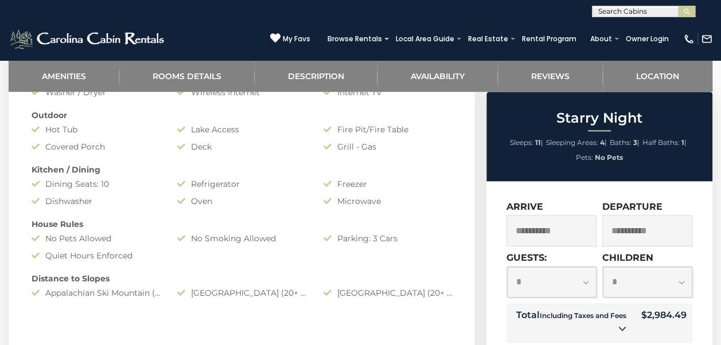
scroll to position [631, 0]
